Goal: Find specific page/section: Find specific page/section

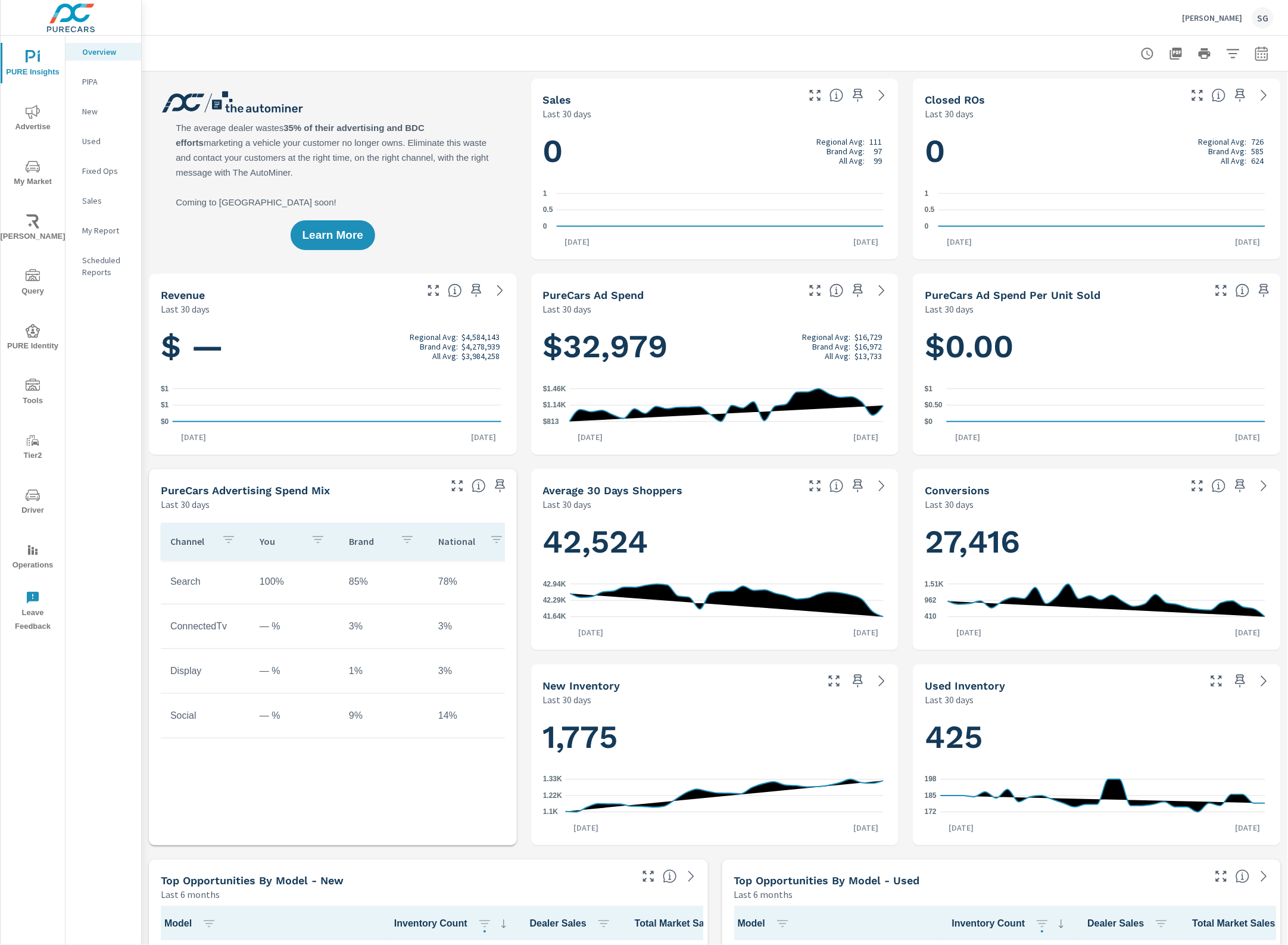
scroll to position [1, 0]
click at [39, 390] on icon "nav menu" at bounding box center [32, 384] width 14 height 12
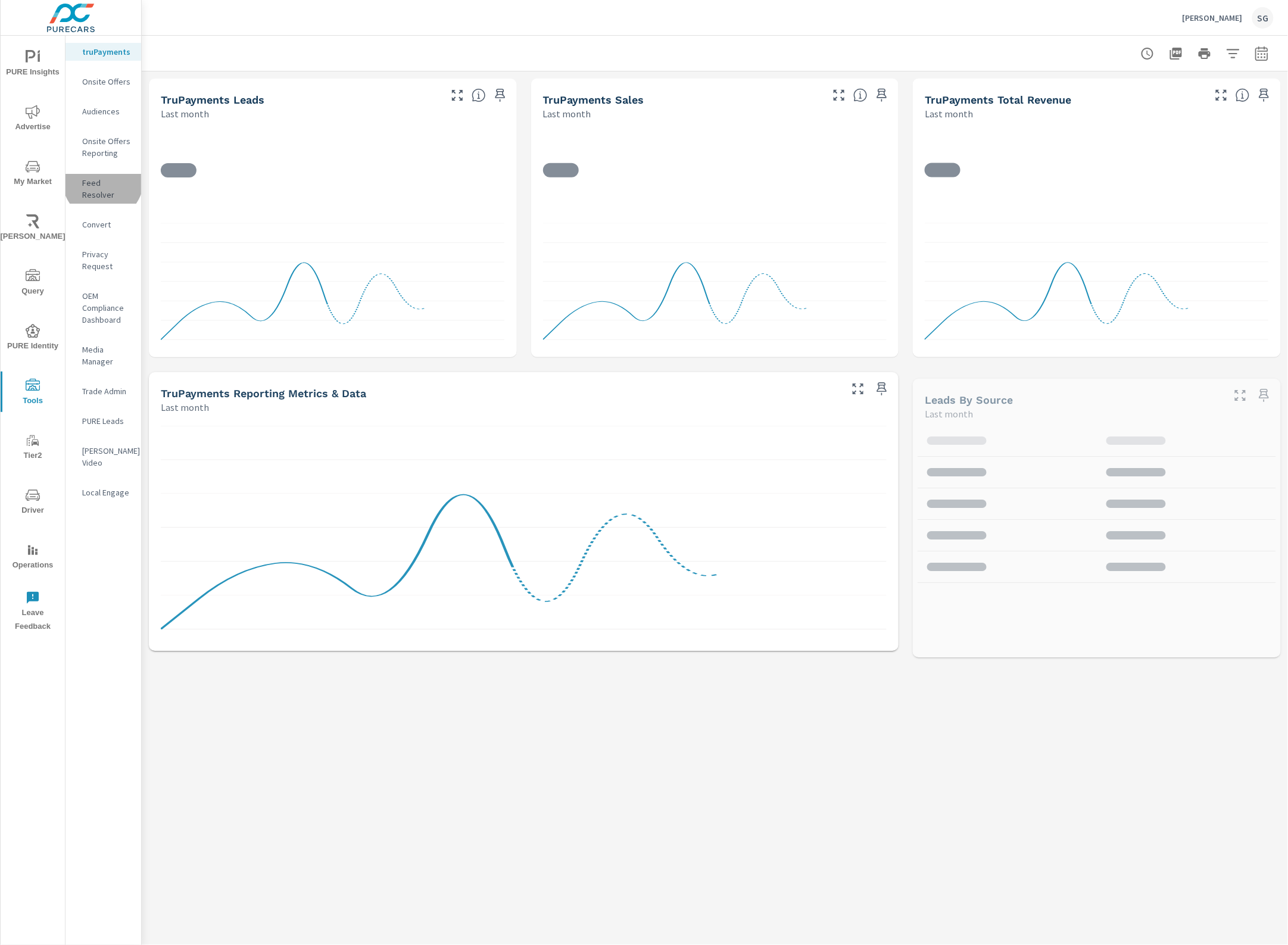
click at [103, 181] on p "Feed Resolver" at bounding box center [107, 189] width 50 height 24
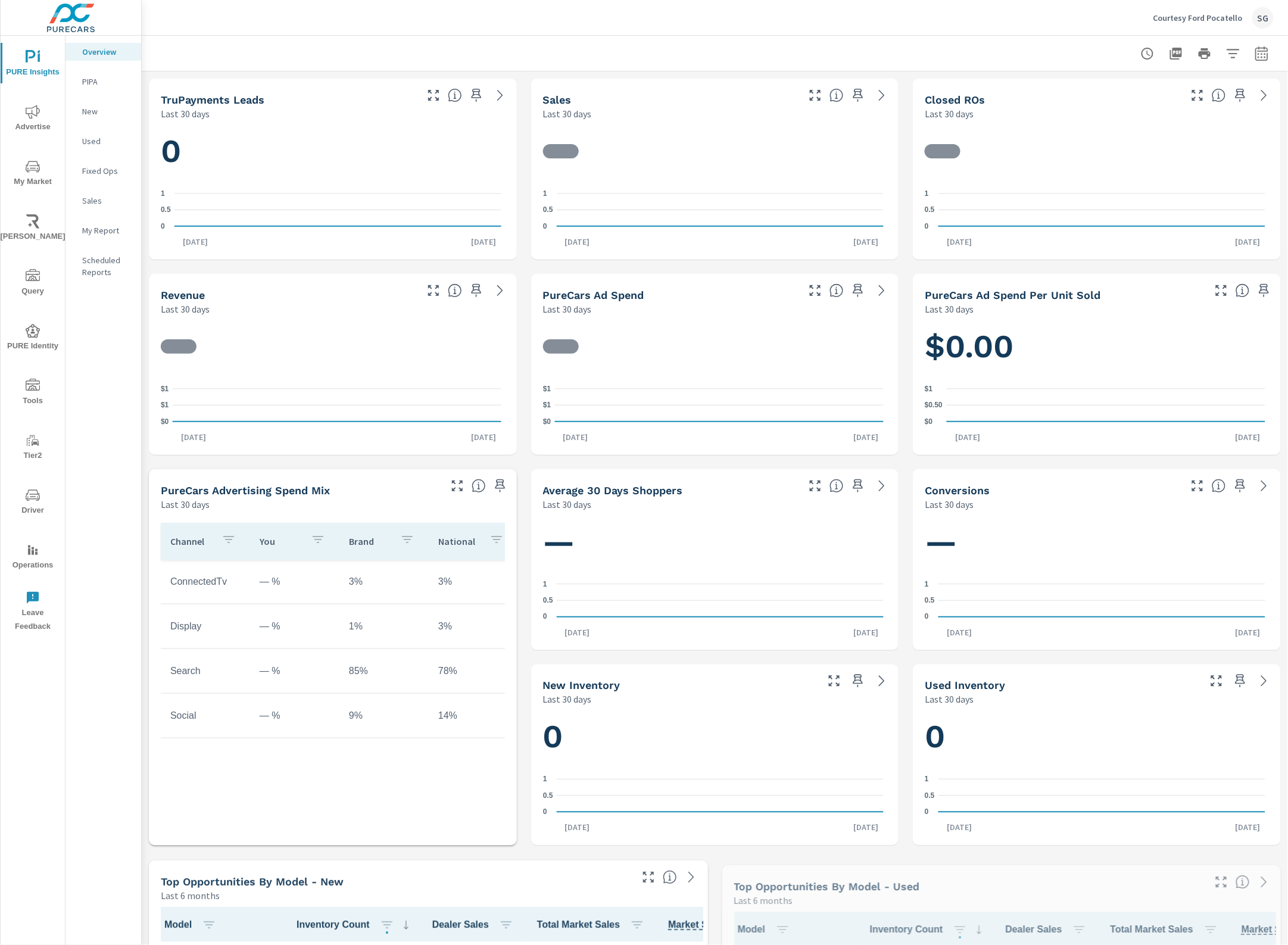
click at [33, 393] on span "Tools" at bounding box center [33, 394] width 57 height 30
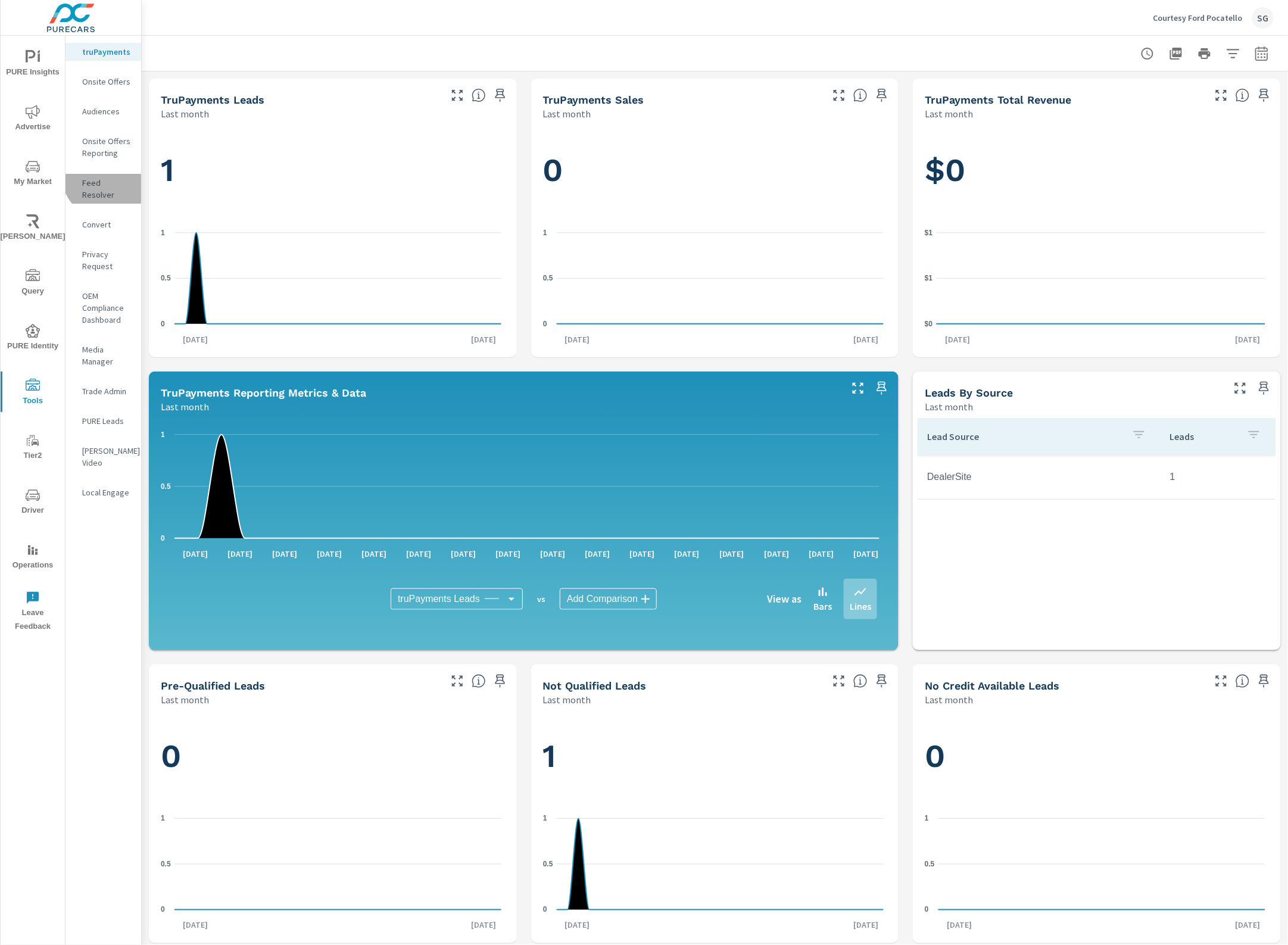
click at [106, 176] on div "Feed Resolver" at bounding box center [103, 189] width 76 height 30
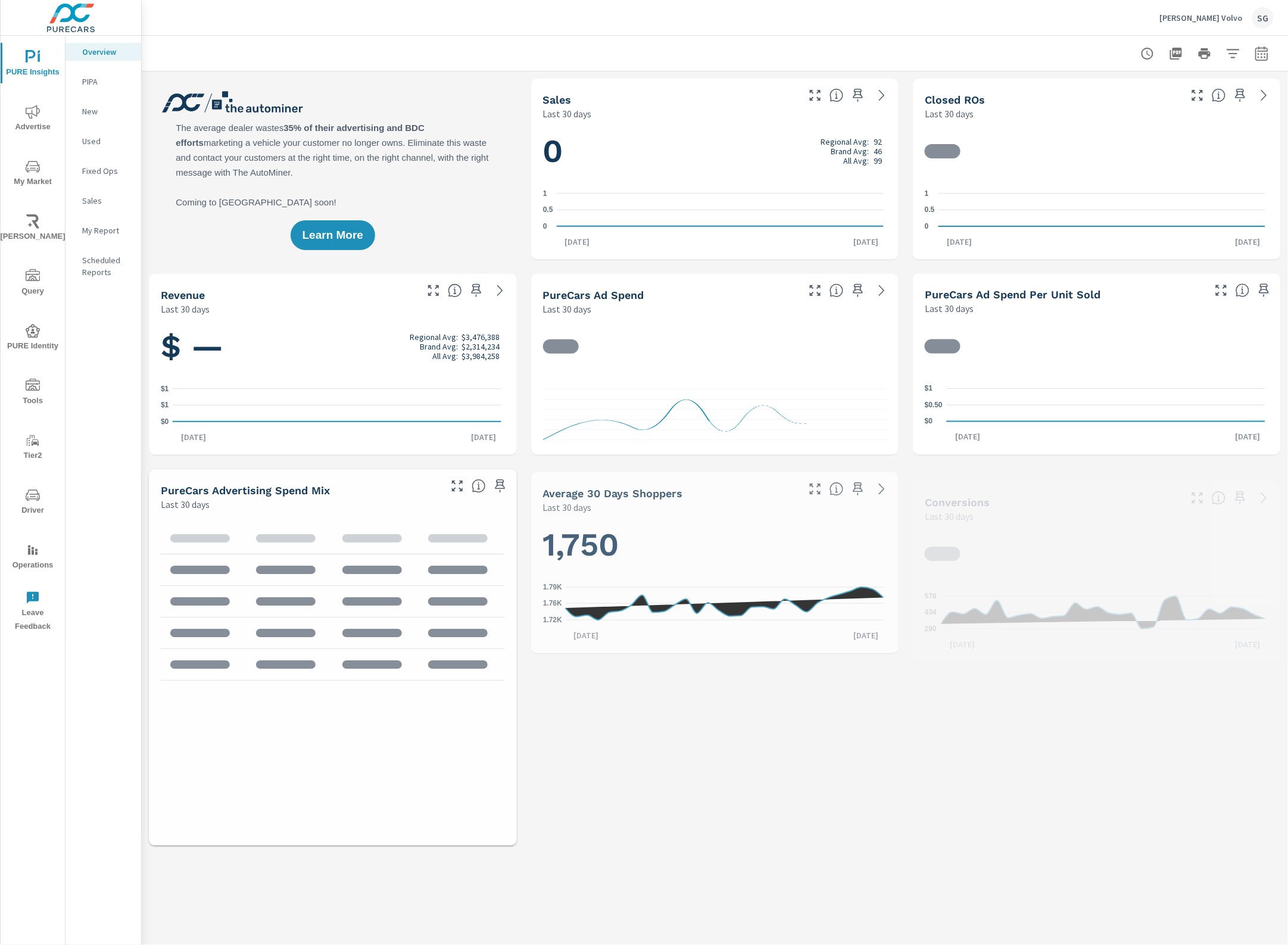
click at [30, 379] on icon "nav menu" at bounding box center [32, 385] width 14 height 14
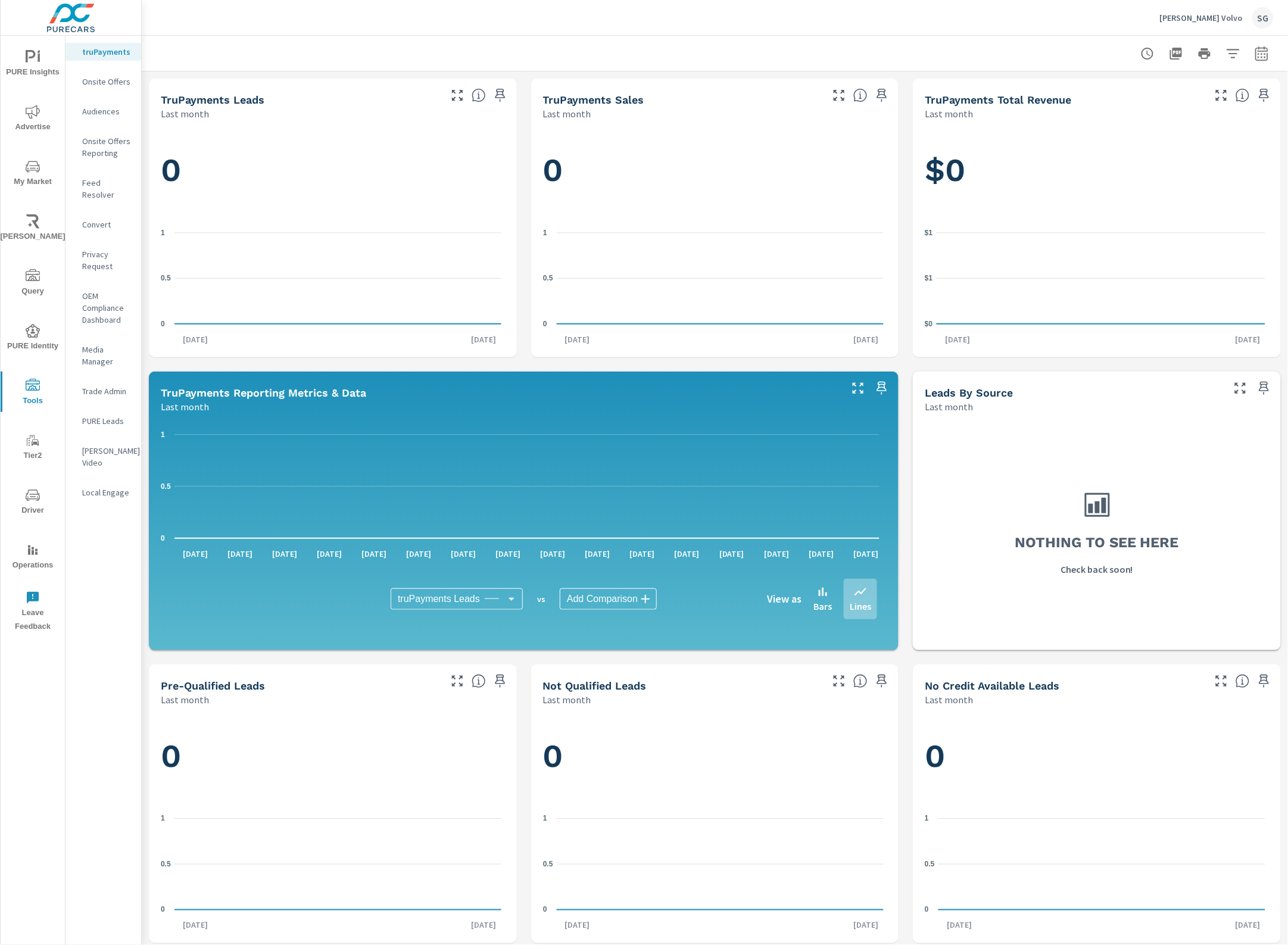
click at [105, 180] on p "Feed Resolver" at bounding box center [107, 189] width 50 height 24
